Goal: Information Seeking & Learning: Learn about a topic

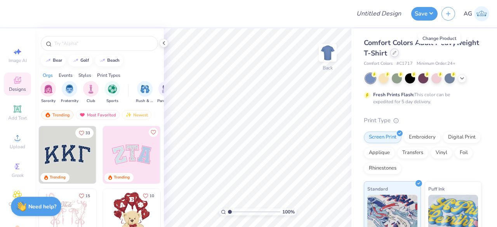
click at [399, 55] on div at bounding box center [394, 53] width 9 height 9
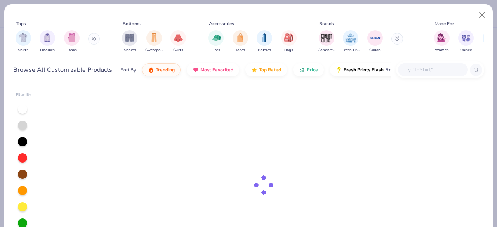
click at [422, 71] on input "text" at bounding box center [432, 69] width 60 height 9
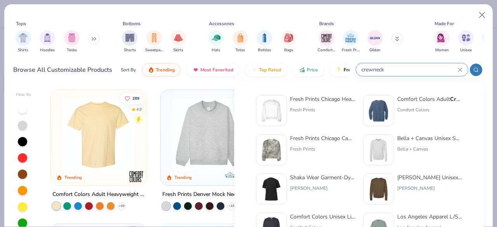
type input "crewneck"
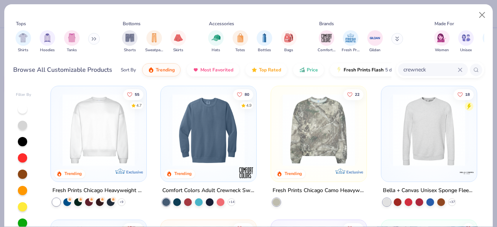
scroll to position [4, 0]
click at [106, 151] on img at bounding box center [99, 130] width 80 height 72
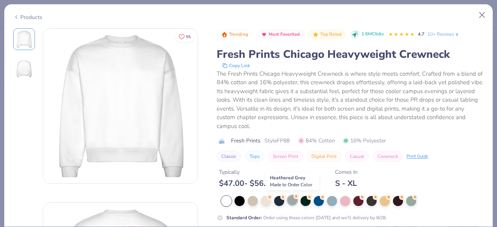
click at [294, 199] on div at bounding box center [292, 200] width 10 height 10
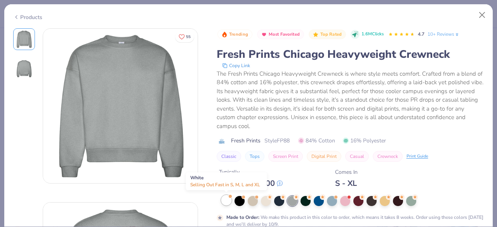
click at [226, 201] on div at bounding box center [226, 200] width 10 height 10
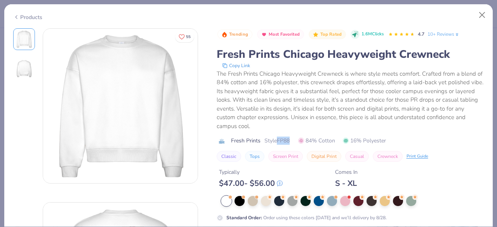
drag, startPoint x: 278, startPoint y: 139, endPoint x: 296, endPoint y: 138, distance: 17.9
click at [296, 138] on div "Fresh Prints Style FP88 84% Cotton 16% Polyester" at bounding box center [350, 141] width 267 height 8
copy span "FP88"
click at [291, 202] on div at bounding box center [292, 200] width 10 height 10
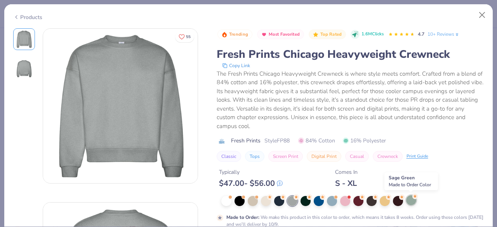
click at [409, 203] on div at bounding box center [411, 200] width 10 height 10
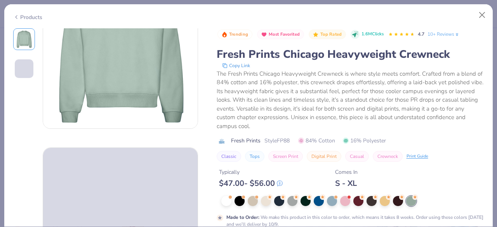
scroll to position [56, 0]
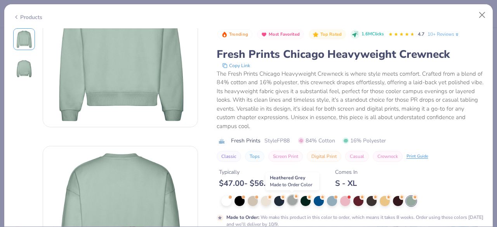
click at [289, 200] on div at bounding box center [292, 200] width 10 height 10
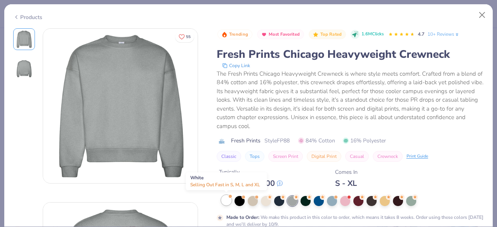
click at [226, 199] on div at bounding box center [226, 200] width 10 height 10
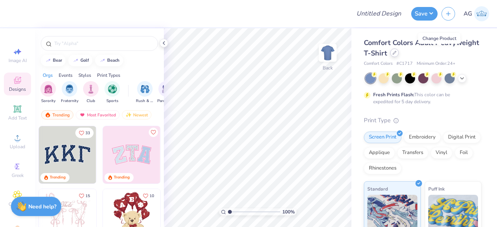
click at [396, 54] on icon at bounding box center [394, 53] width 4 height 4
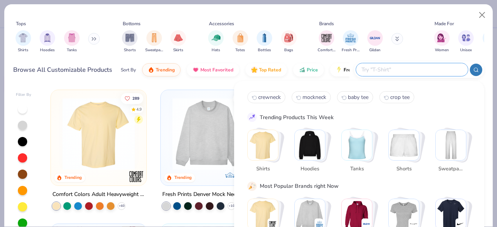
click at [420, 69] on input "text" at bounding box center [412, 69] width 102 height 9
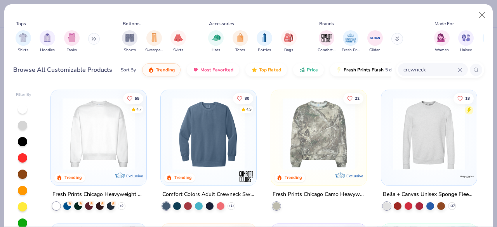
click at [206, 168] on img at bounding box center [208, 134] width 80 height 72
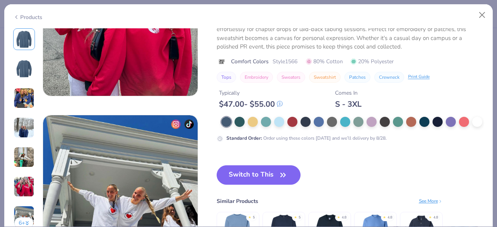
scroll to position [956, 0]
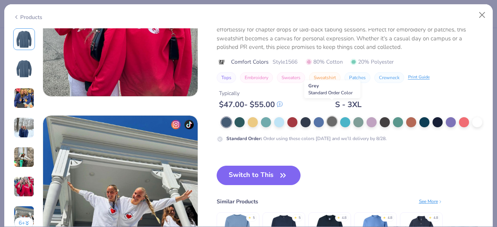
click at [331, 116] on div at bounding box center [332, 121] width 10 height 10
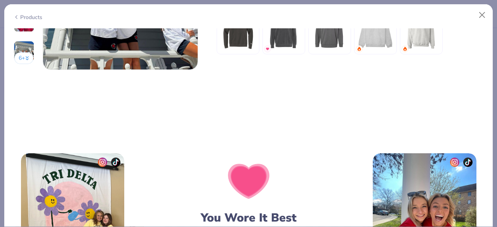
scroll to position [995, 0]
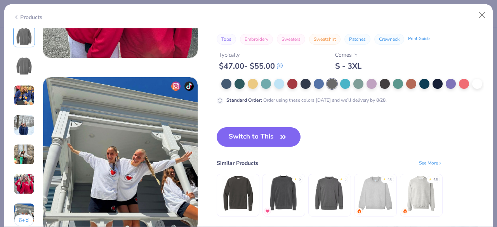
click at [33, 90] on img at bounding box center [24, 95] width 21 height 21
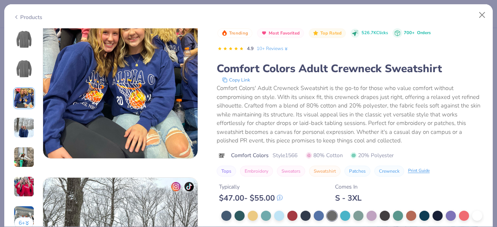
scroll to position [348, 0]
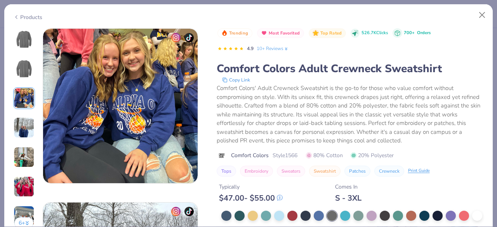
click at [25, 129] on img at bounding box center [24, 127] width 21 height 21
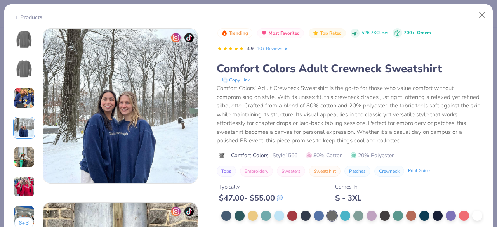
click at [25, 150] on img at bounding box center [24, 157] width 21 height 21
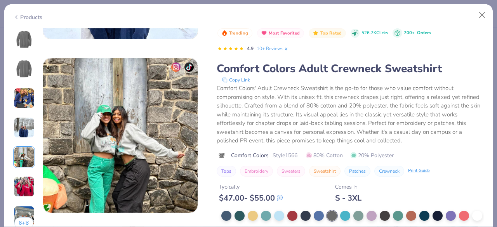
scroll to position [695, 0]
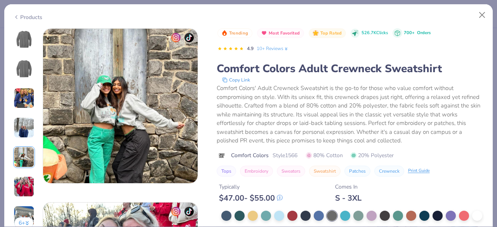
click at [25, 184] on img at bounding box center [24, 186] width 21 height 21
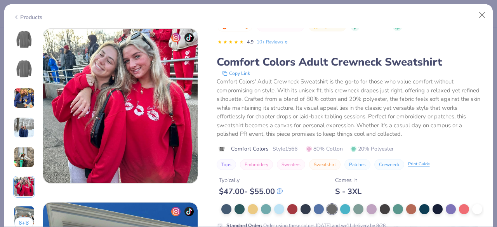
click at [23, 154] on img at bounding box center [24, 157] width 21 height 21
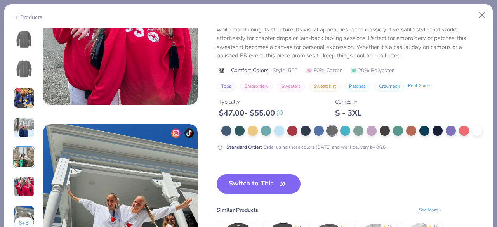
scroll to position [952, 0]
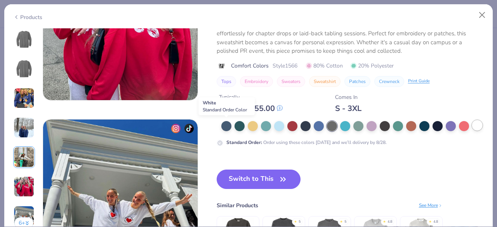
click at [472, 128] on div at bounding box center [477, 125] width 10 height 10
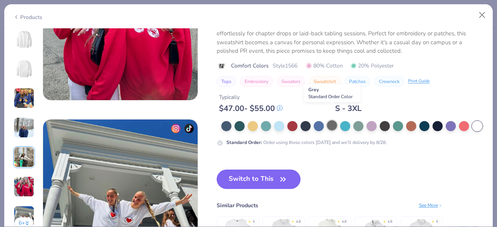
click at [331, 120] on div at bounding box center [332, 125] width 10 height 10
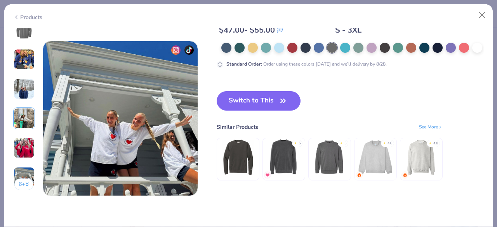
scroll to position [1031, 0]
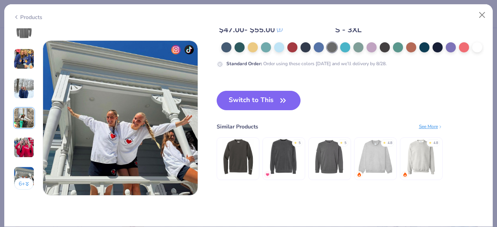
click at [421, 145] on img at bounding box center [420, 157] width 37 height 37
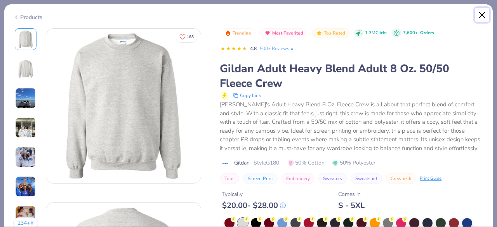
click at [481, 14] on button "Close" at bounding box center [482, 15] width 15 height 15
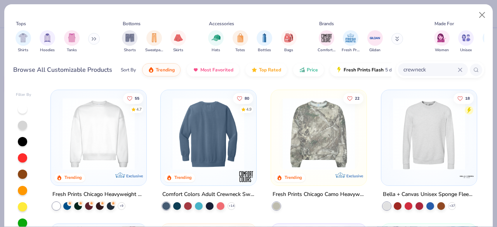
click at [200, 122] on div at bounding box center [208, 134] width 239 height 72
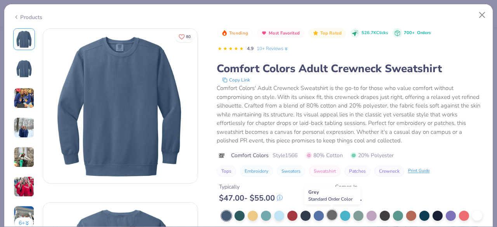
click at [334, 214] on div at bounding box center [332, 215] width 10 height 10
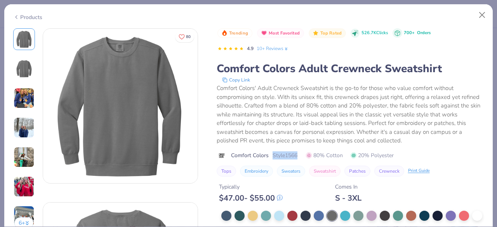
drag, startPoint x: 272, startPoint y: 156, endPoint x: 299, endPoint y: 156, distance: 27.2
click at [299, 156] on div "Comfort Colors Style 1566 80% Cotton 20% Polyester" at bounding box center [350, 155] width 267 height 8
copy span "Style 1566"
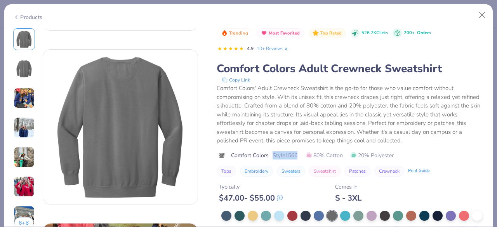
scroll to position [96, 0]
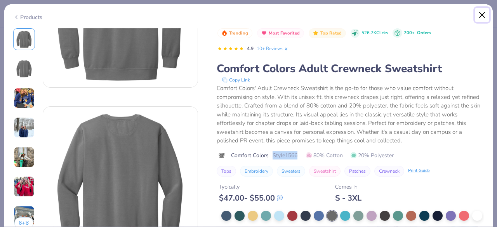
click at [480, 16] on button "Close" at bounding box center [482, 15] width 15 height 15
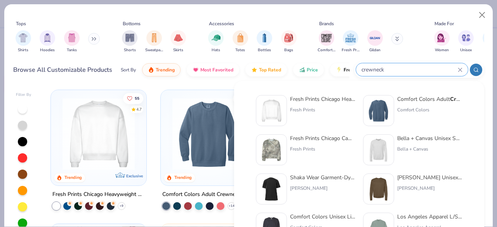
click at [431, 71] on input "crewneck" at bounding box center [409, 69] width 97 height 9
type input "c"
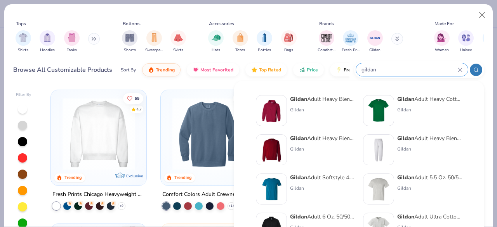
type input "gildan"
click at [332, 135] on div "Gildan Adult Heavy Blend Adult 8 Oz. 50/50 Fleece Crew" at bounding box center [322, 138] width 65 height 8
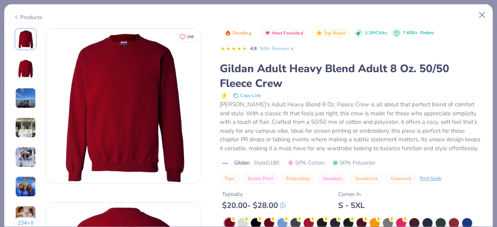
scroll to position [66, 0]
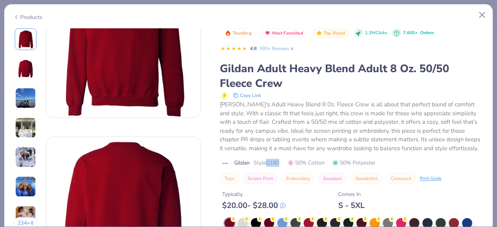
drag, startPoint x: 268, startPoint y: 161, endPoint x: 284, endPoint y: 161, distance: 15.9
click at [284, 161] on div "Gildan Style G180 50% Cotton 50% Polyester" at bounding box center [352, 163] width 264 height 8
copy span "G180"
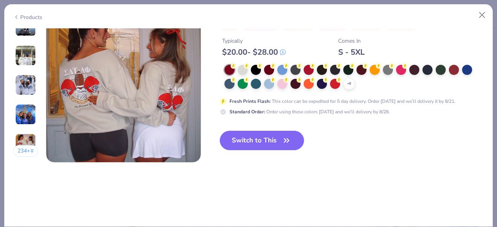
scroll to position [1058, 0]
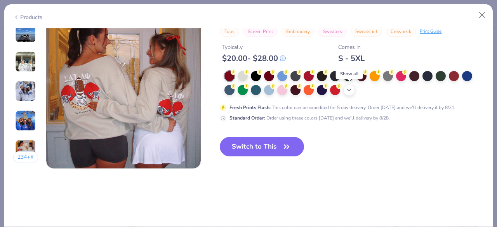
click at [349, 91] on icon at bounding box center [349, 90] width 6 height 6
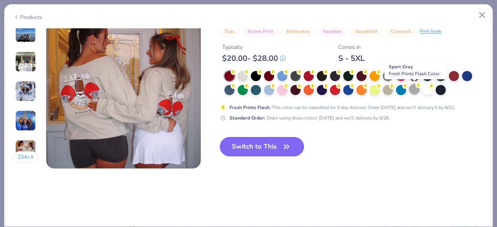
click at [416, 90] on div at bounding box center [414, 89] width 10 height 10
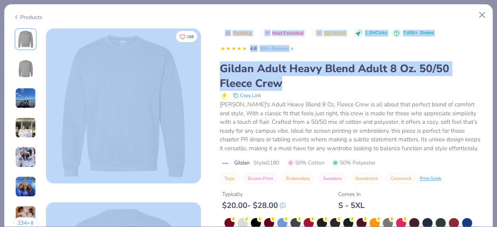
drag, startPoint x: 300, startPoint y: 84, endPoint x: 209, endPoint y: 64, distance: 92.6
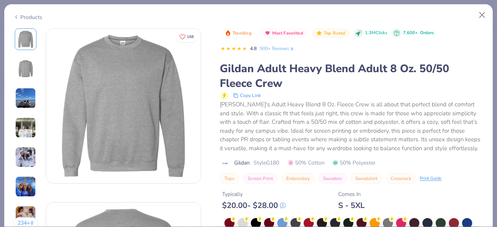
click at [361, 114] on div "[PERSON_NAME]'s Adult Heavy Blend 8 Oz. Fleece Crew is all about that perfect b…" at bounding box center [352, 126] width 264 height 52
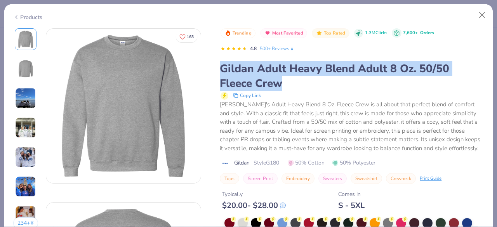
drag, startPoint x: 286, startPoint y: 86, endPoint x: 215, endPoint y: 70, distance: 71.9
copy div "Gildan Adult Heavy Blend Adult 8 Oz. 50/50 Fleece Crew"
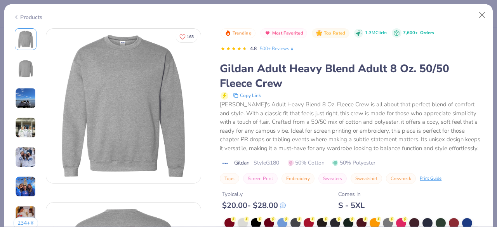
click at [269, 124] on div "[PERSON_NAME]'s Adult Heavy Blend 8 Oz. Fleece Crew is all about that perfect b…" at bounding box center [352, 126] width 264 height 52
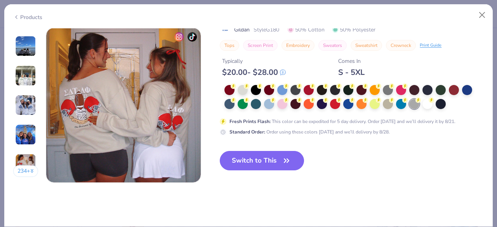
scroll to position [1044, 0]
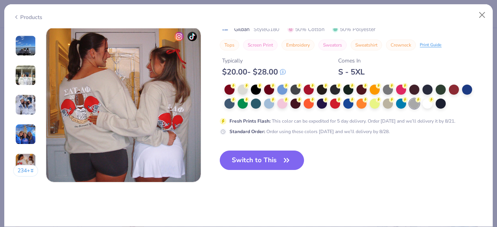
click at [28, 96] on img at bounding box center [25, 104] width 21 height 21
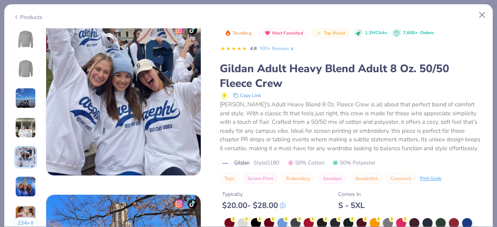
scroll to position [695, 0]
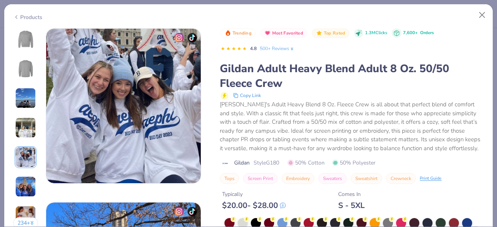
click at [27, 124] on img at bounding box center [25, 127] width 21 height 21
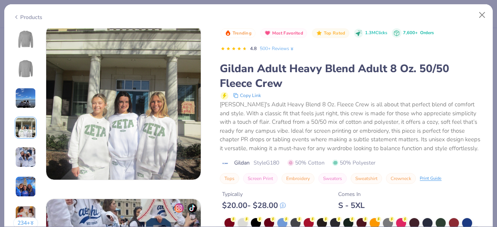
scroll to position [522, 0]
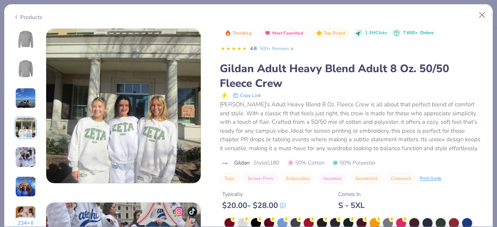
click at [23, 101] on img at bounding box center [25, 98] width 21 height 21
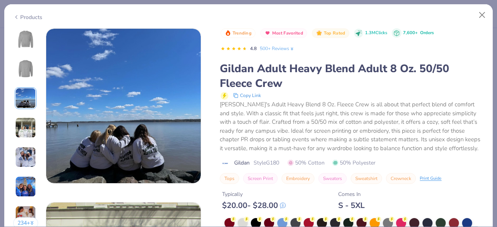
scroll to position [348, 0]
click at [25, 39] on img at bounding box center [25, 39] width 19 height 19
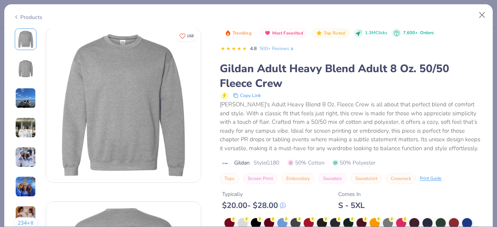
scroll to position [0, 0]
click at [31, 118] on img at bounding box center [25, 127] width 21 height 21
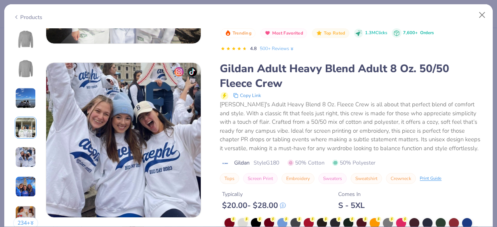
click at [29, 188] on img at bounding box center [25, 186] width 21 height 21
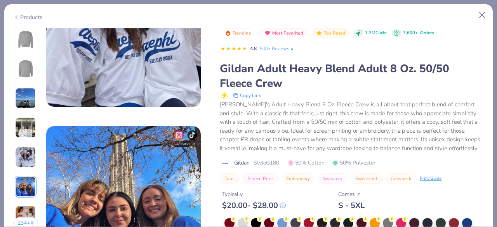
scroll to position [771, 0]
click at [17, 45] on img at bounding box center [25, 39] width 19 height 19
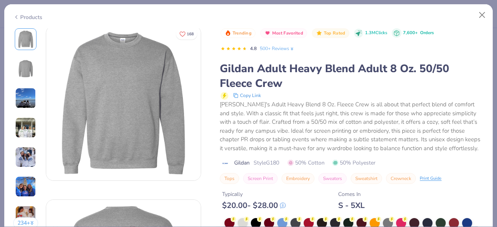
scroll to position [0, 0]
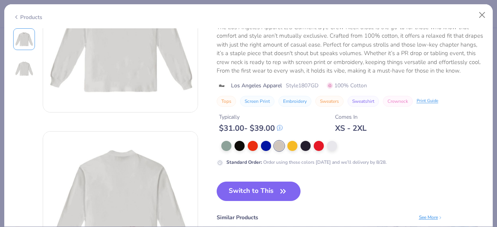
scroll to position [74, 0]
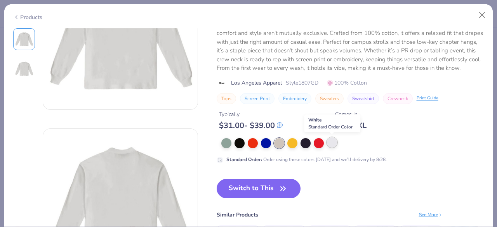
click at [331, 142] on div at bounding box center [332, 142] width 10 height 10
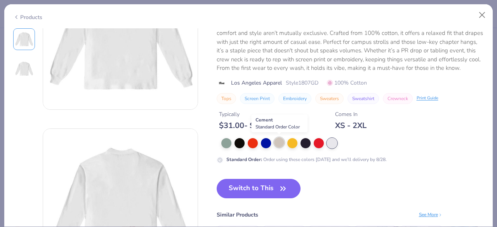
click at [280, 142] on div at bounding box center [279, 142] width 10 height 10
